Goal: Task Accomplishment & Management: Use online tool/utility

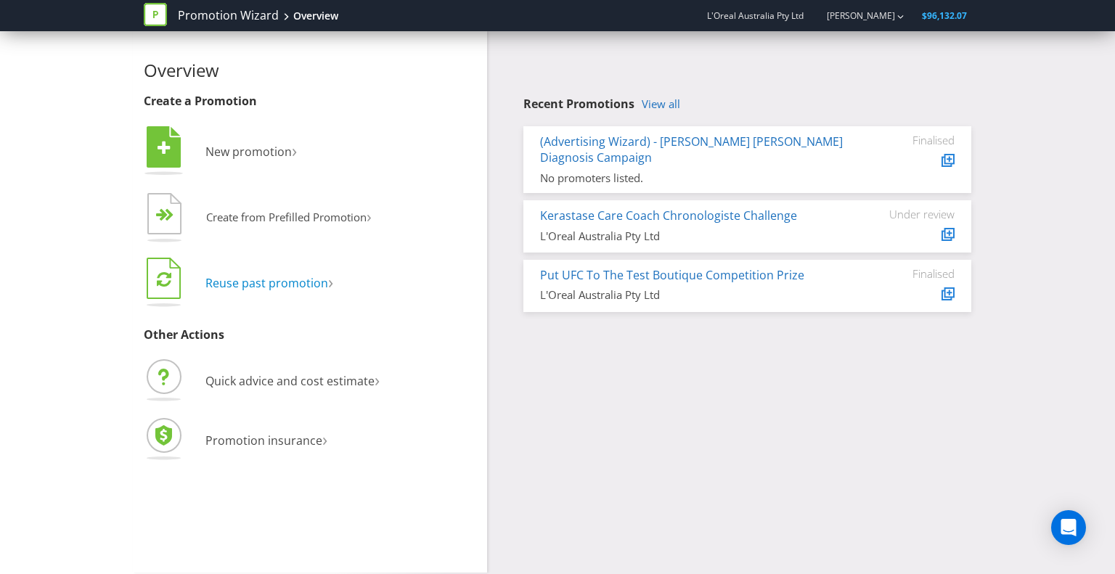
click at [244, 285] on span "Reuse past promotion" at bounding box center [266, 283] width 123 height 16
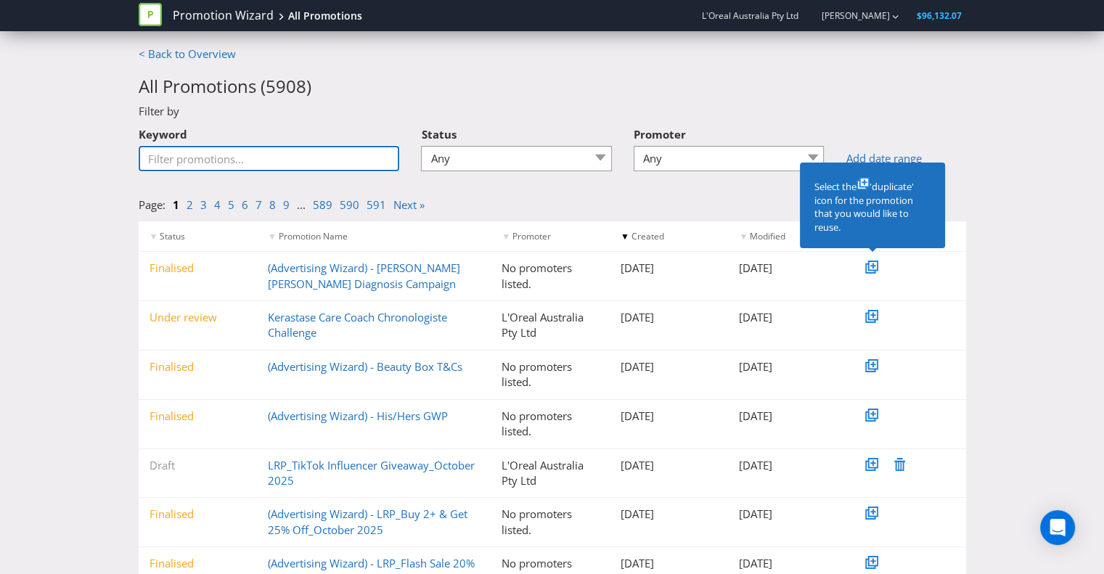
click at [267, 158] on input "Keyword" at bounding box center [269, 158] width 261 height 25
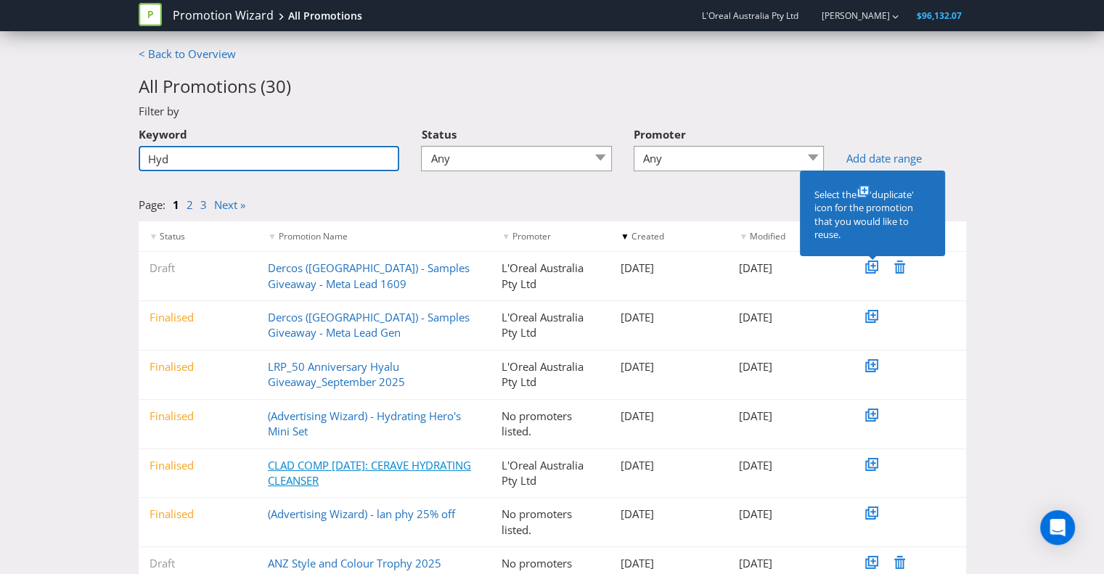
type input "Hyd"
click at [390, 468] on link "CLAD COMP [DATE]: CERAVE HYDRATING CLEANSER" at bounding box center [369, 473] width 203 height 30
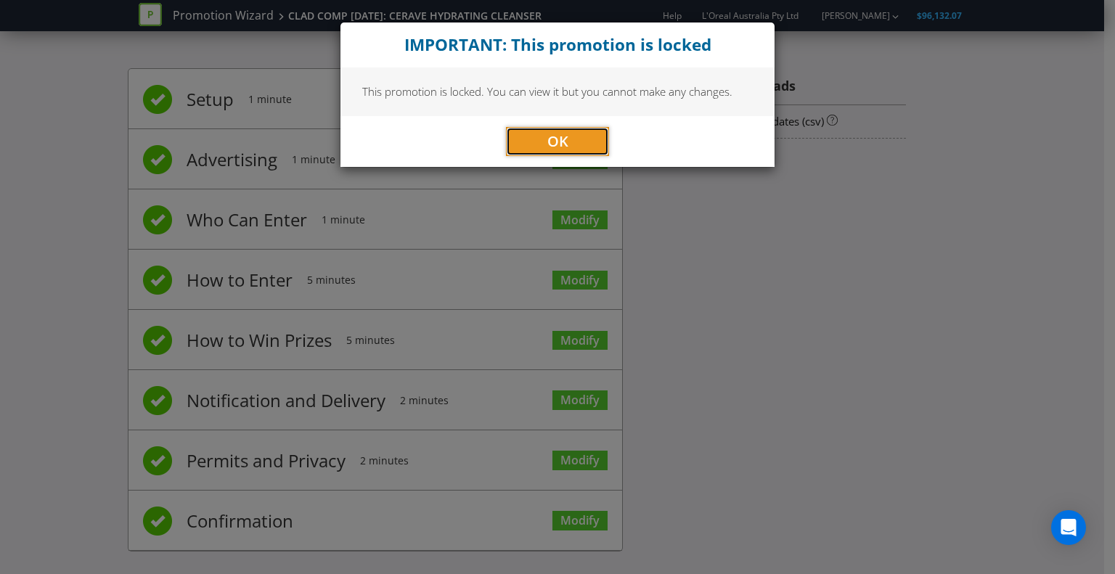
click at [568, 136] on button "OK" at bounding box center [557, 141] width 103 height 29
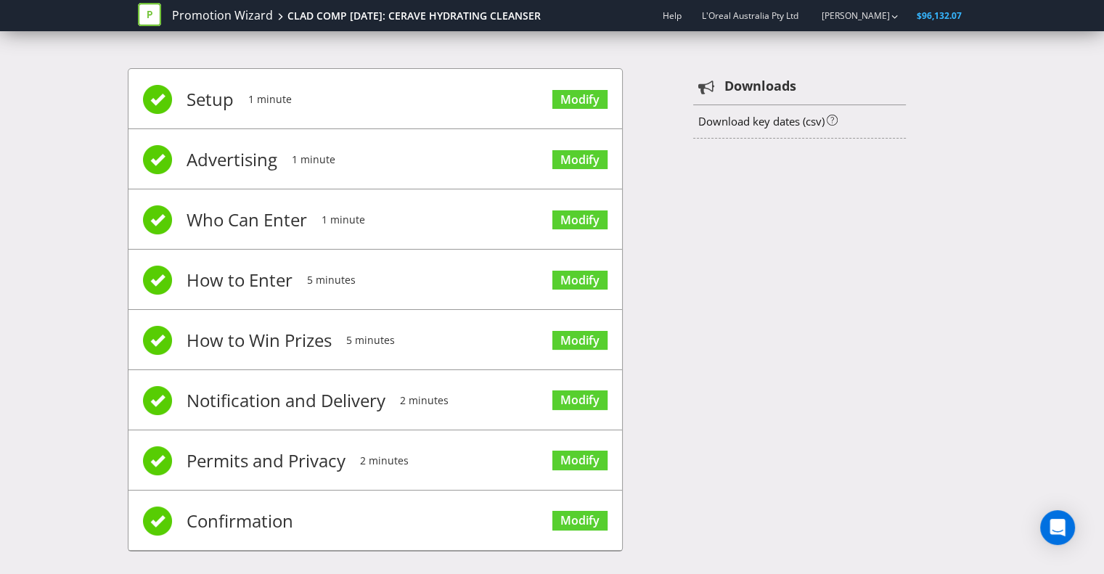
scroll to position [9, 0]
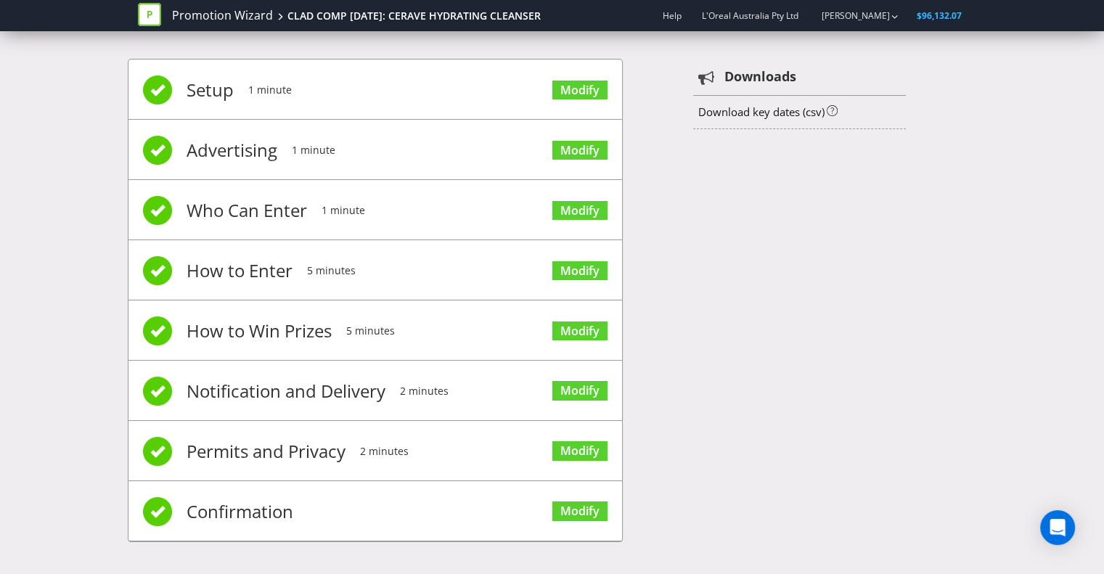
click at [529, 86] on li "Setup 1 minute Modify" at bounding box center [376, 90] width 494 height 60
click at [571, 87] on link "Modify" at bounding box center [580, 91] width 55 height 20
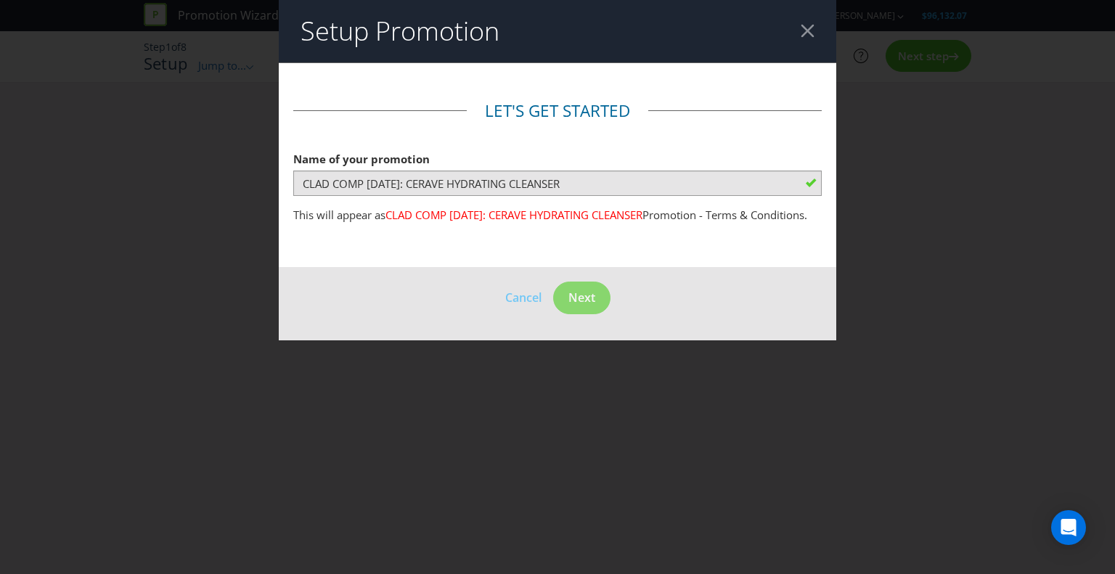
click at [810, 31] on div at bounding box center [808, 31] width 14 height 14
